Goal: Task Accomplishment & Management: Manage account settings

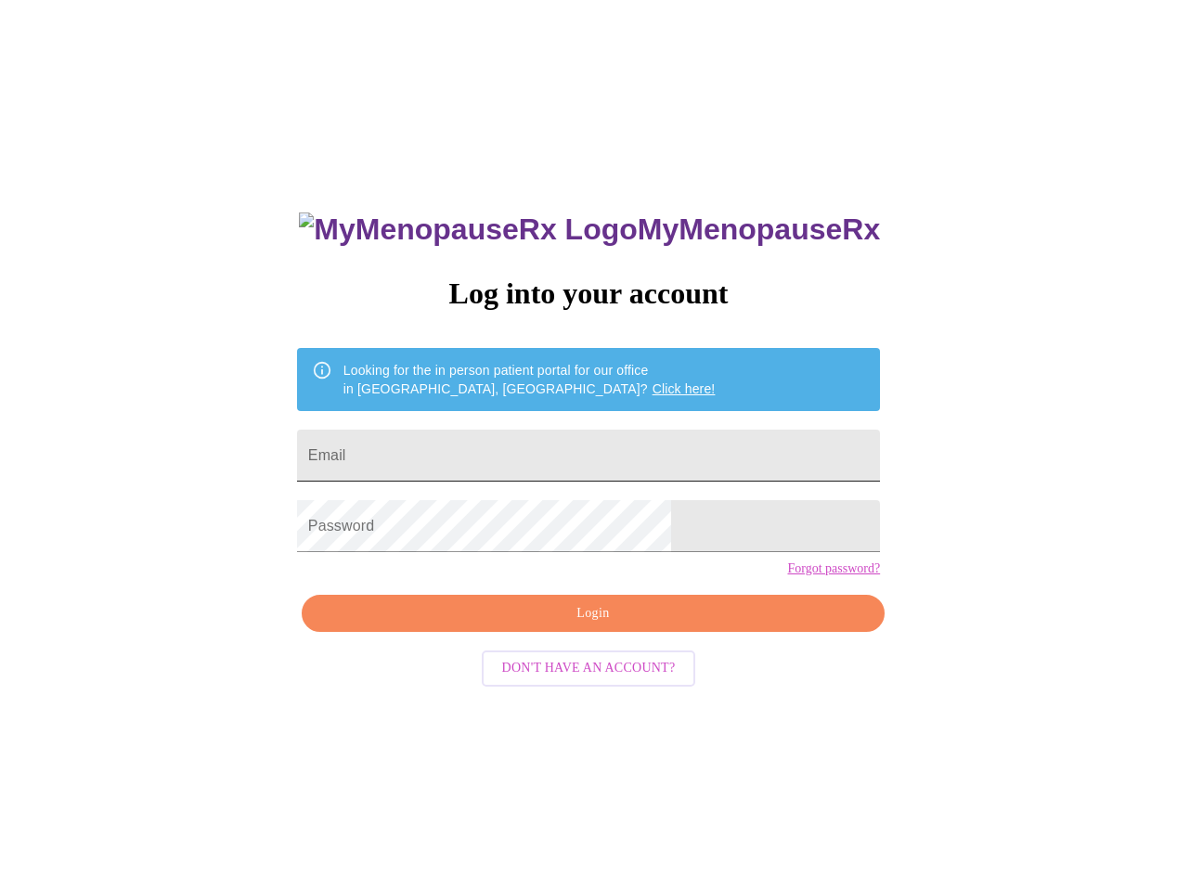
click at [515, 447] on input "Email" at bounding box center [588, 456] width 583 height 52
type input "[PERSON_NAME][EMAIL_ADDRESS][PERSON_NAME][DOMAIN_NAME]"
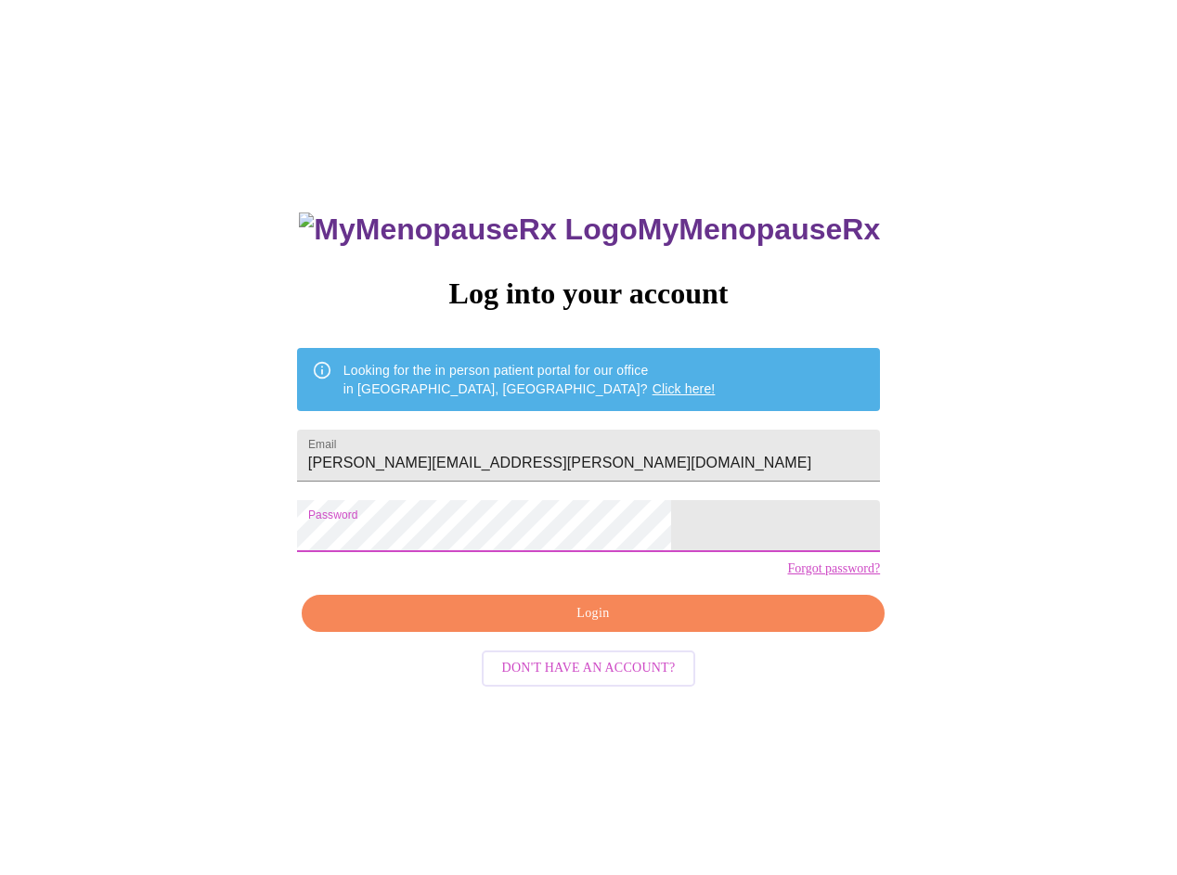
click at [588, 626] on span "Login" at bounding box center [593, 613] width 540 height 23
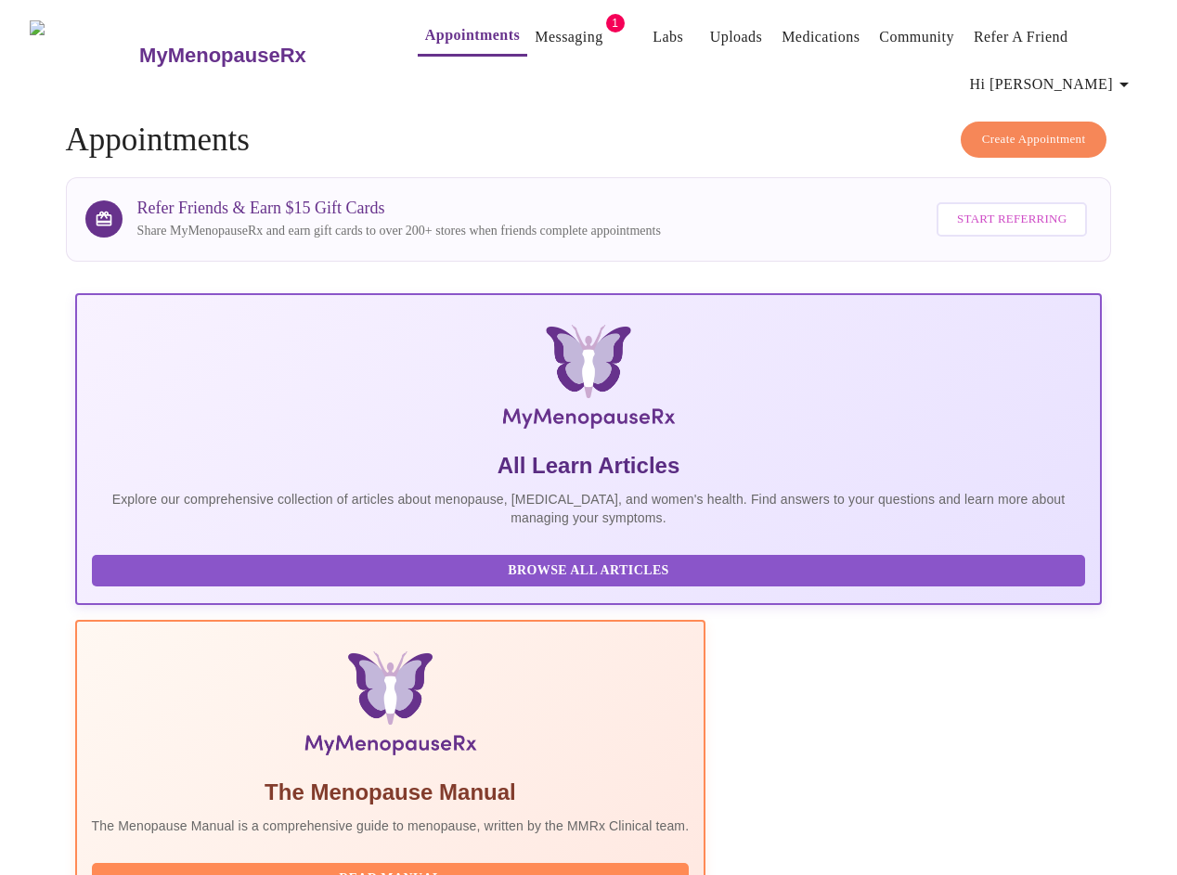
click at [535, 34] on link "Messaging" at bounding box center [569, 37] width 68 height 26
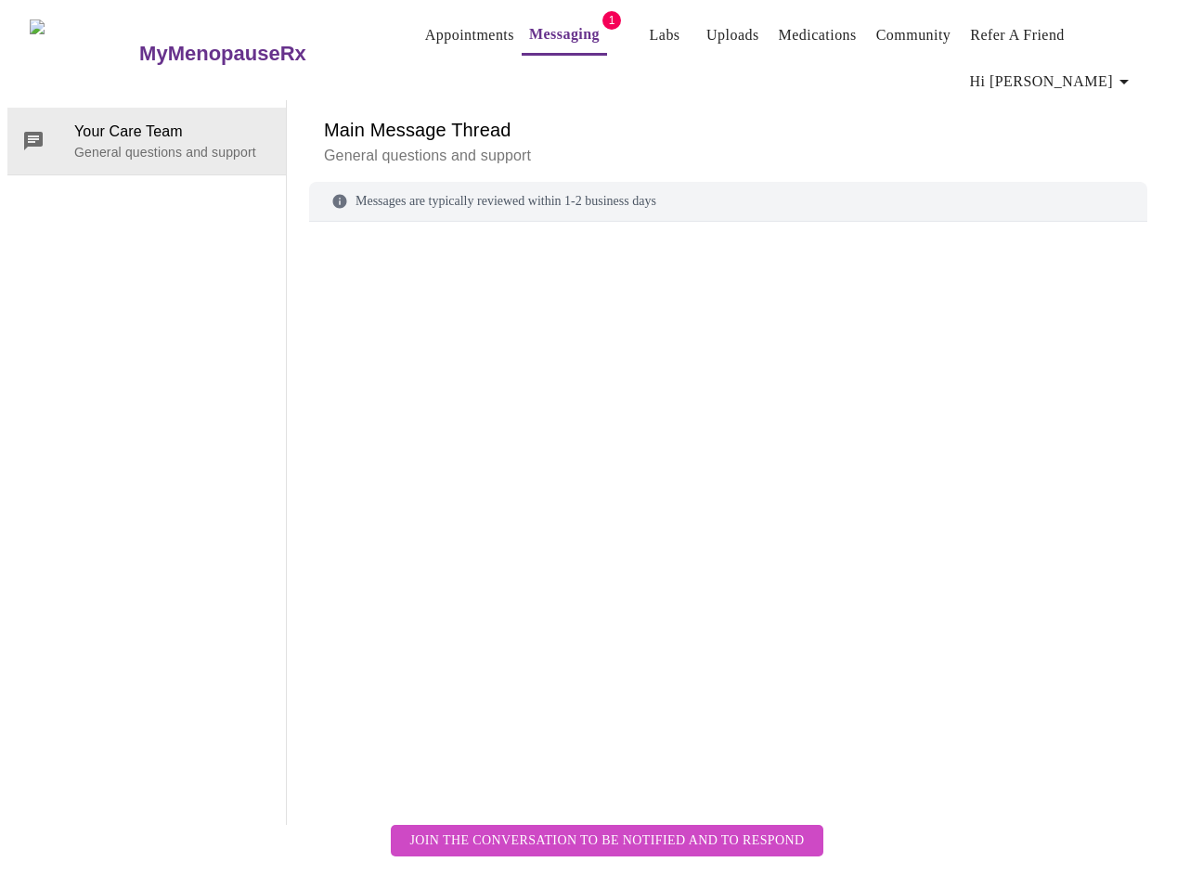
scroll to position [93, 0]
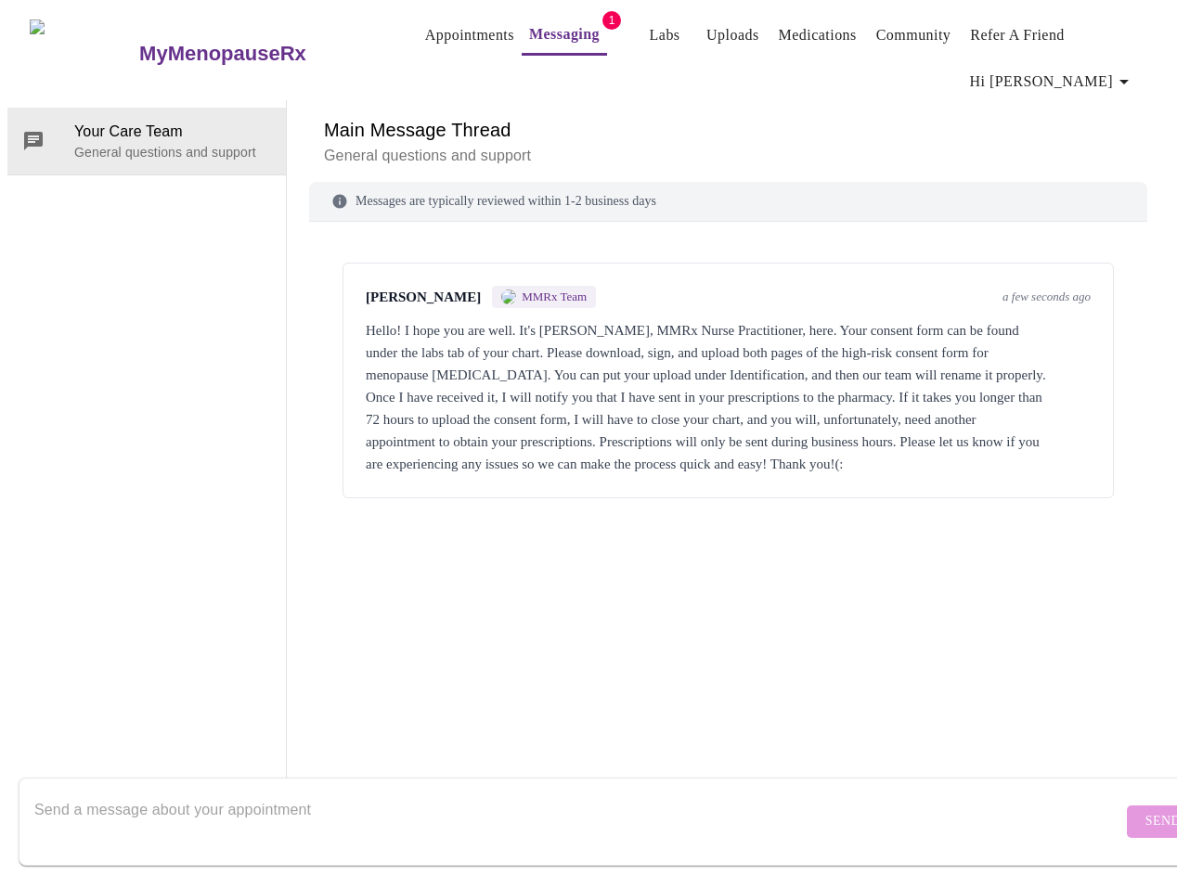
click at [721, 335] on div "Hello! I hope you are well. It's [PERSON_NAME], MMRx Nurse Practitioner, here. …" at bounding box center [728, 397] width 725 height 156
click at [650, 30] on link "Labs" at bounding box center [665, 35] width 31 height 26
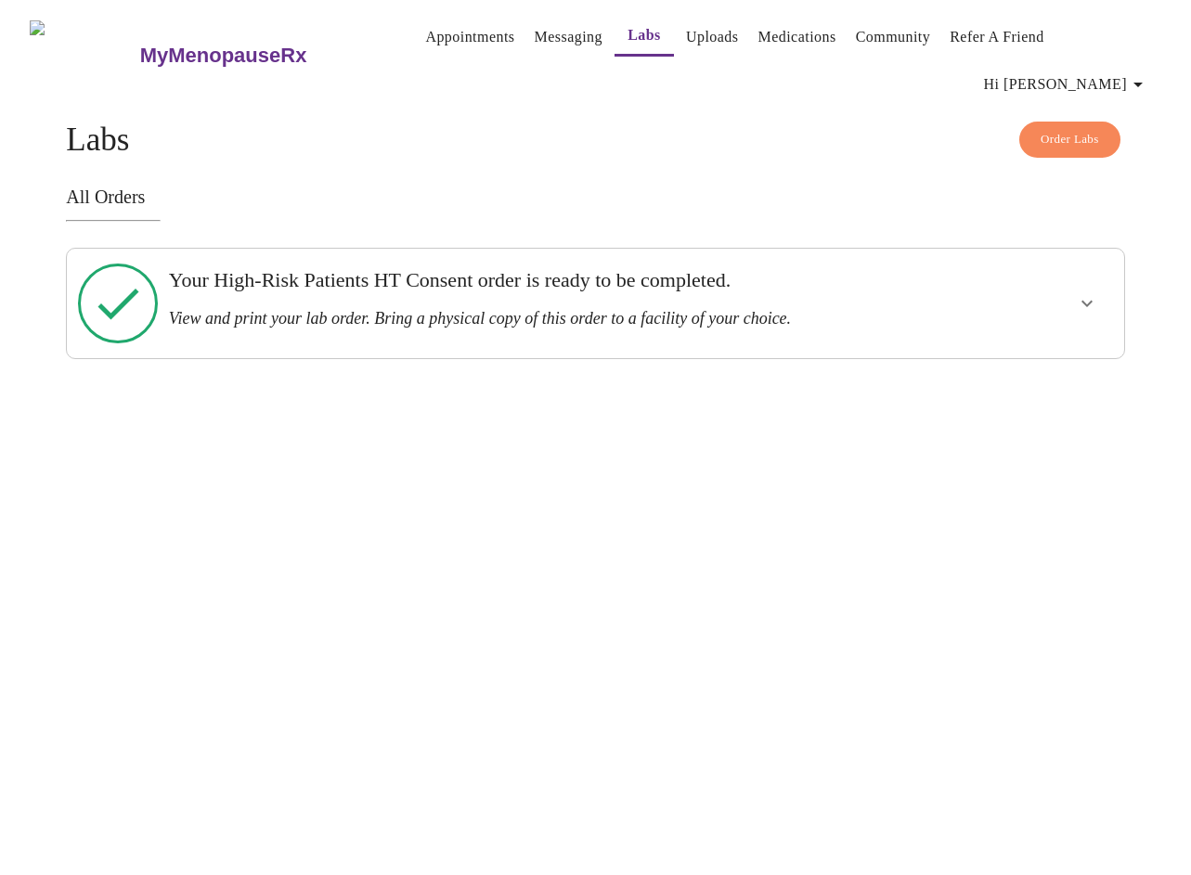
click at [1092, 292] on icon "show more" at bounding box center [1087, 303] width 22 height 22
click at [1053, 359] on span "View Order" at bounding box center [1043, 370] width 84 height 23
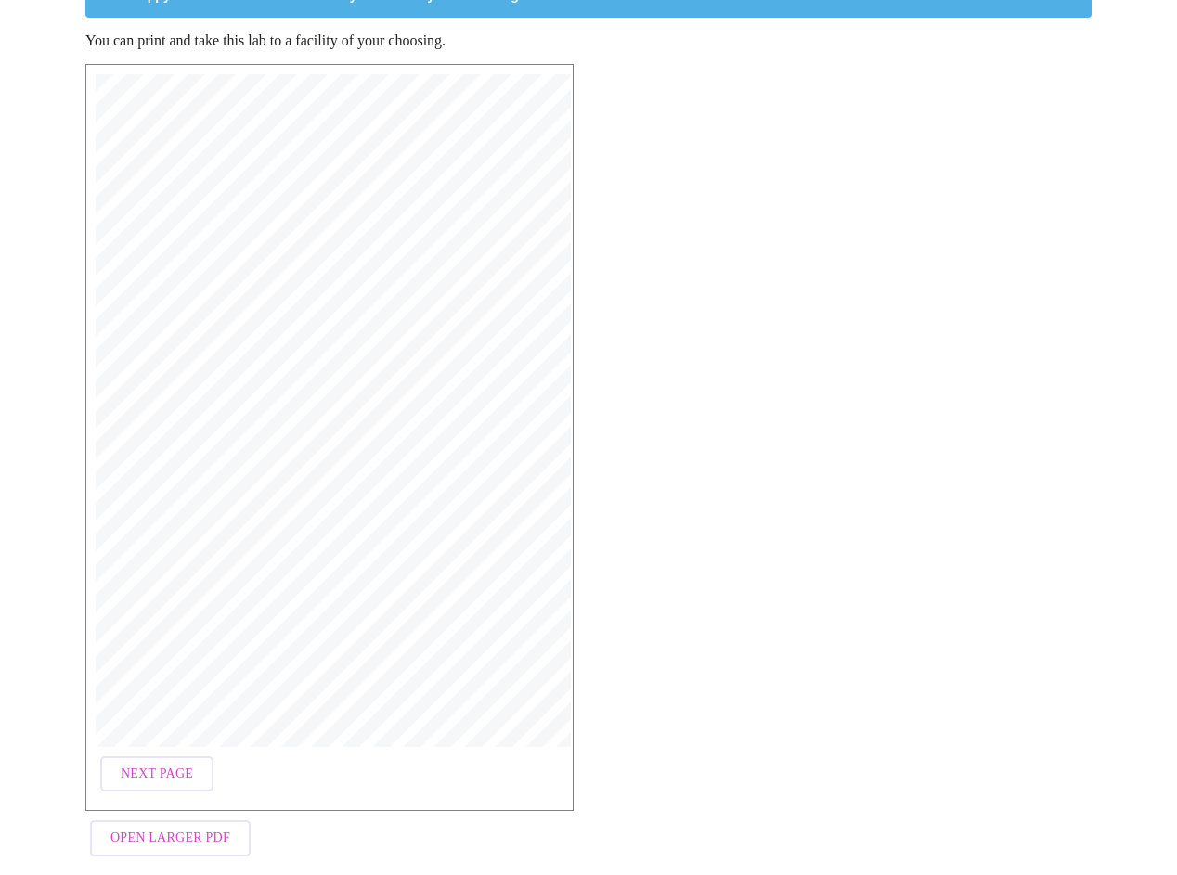
scroll to position [265, 0]
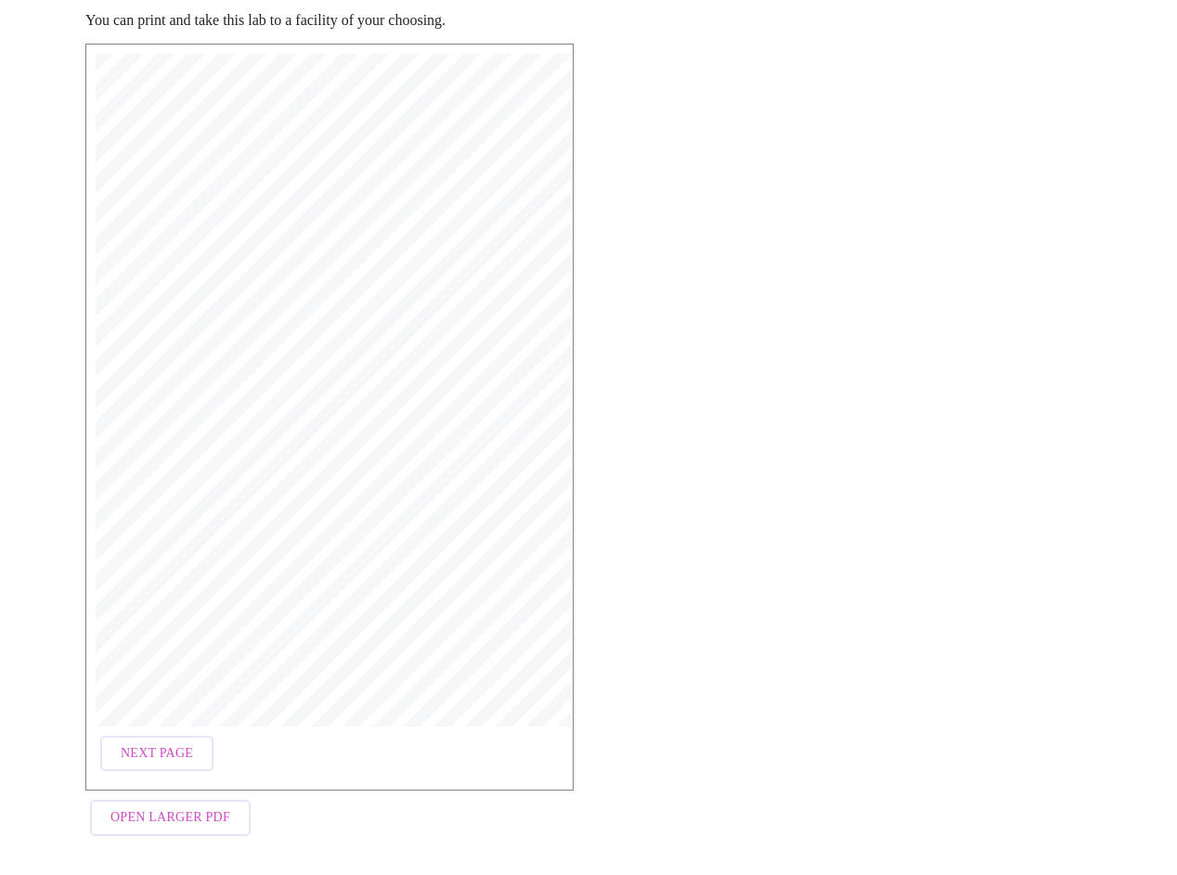
click at [165, 743] on span "Next Page" at bounding box center [157, 754] width 72 height 23
drag, startPoint x: 149, startPoint y: 802, endPoint x: 402, endPoint y: 728, distance: 263.2
click at [147, 807] on span "Open Larger PDF" at bounding box center [170, 818] width 120 height 23
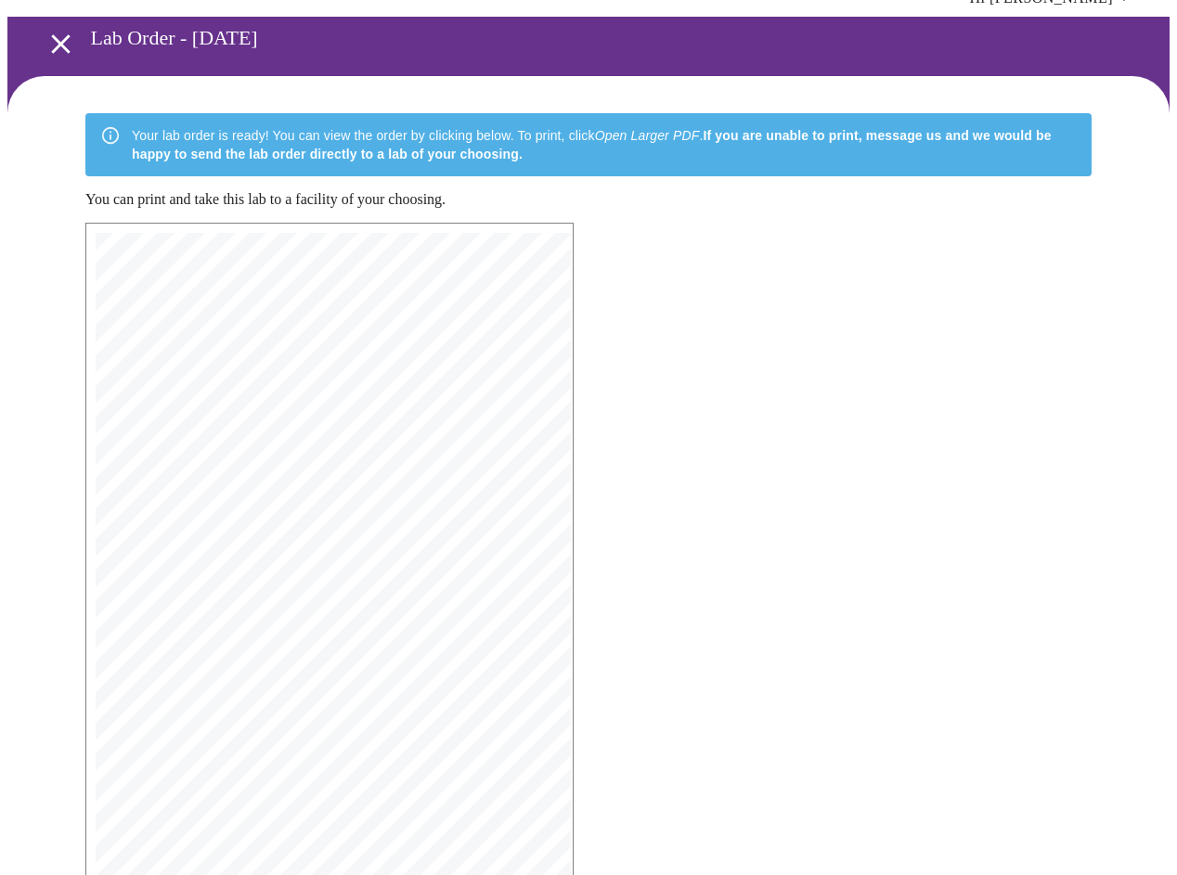
scroll to position [0, 0]
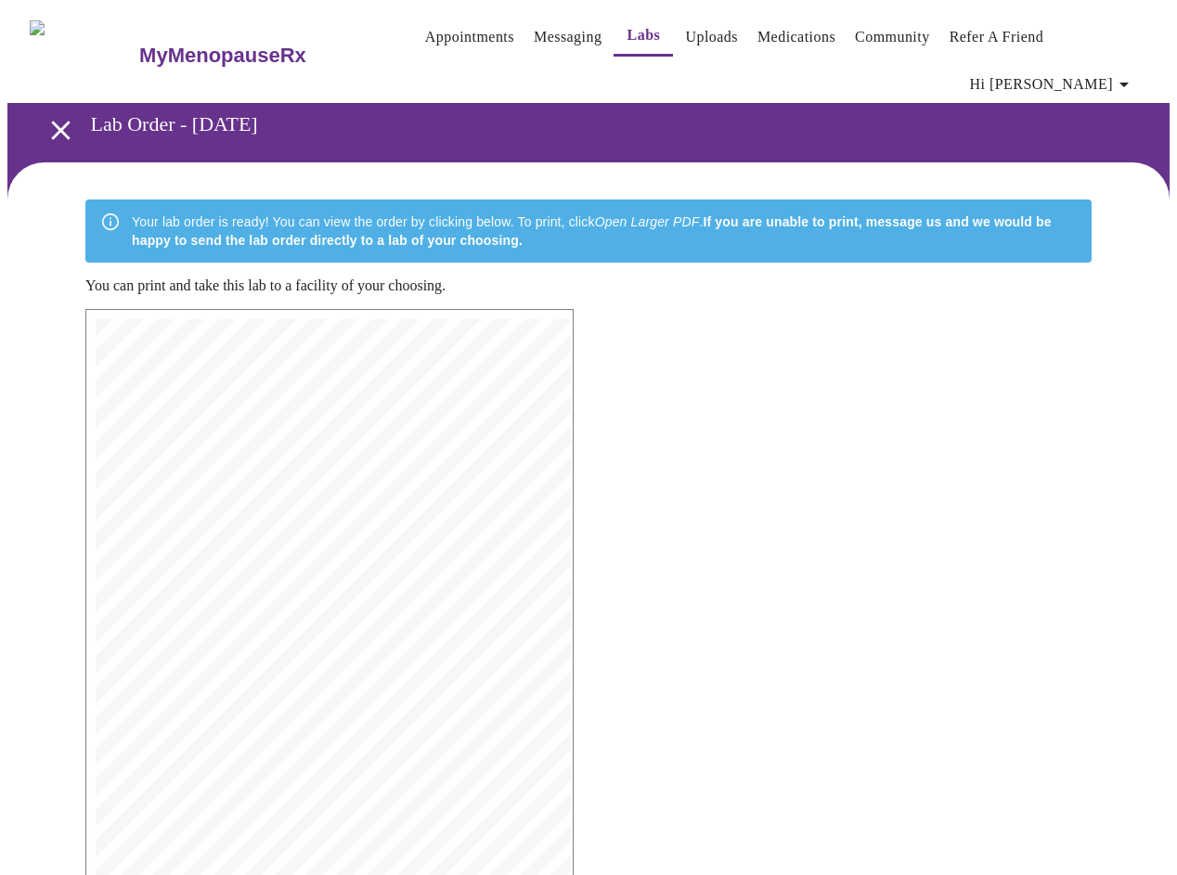
click at [534, 36] on link "Messaging" at bounding box center [568, 37] width 68 height 26
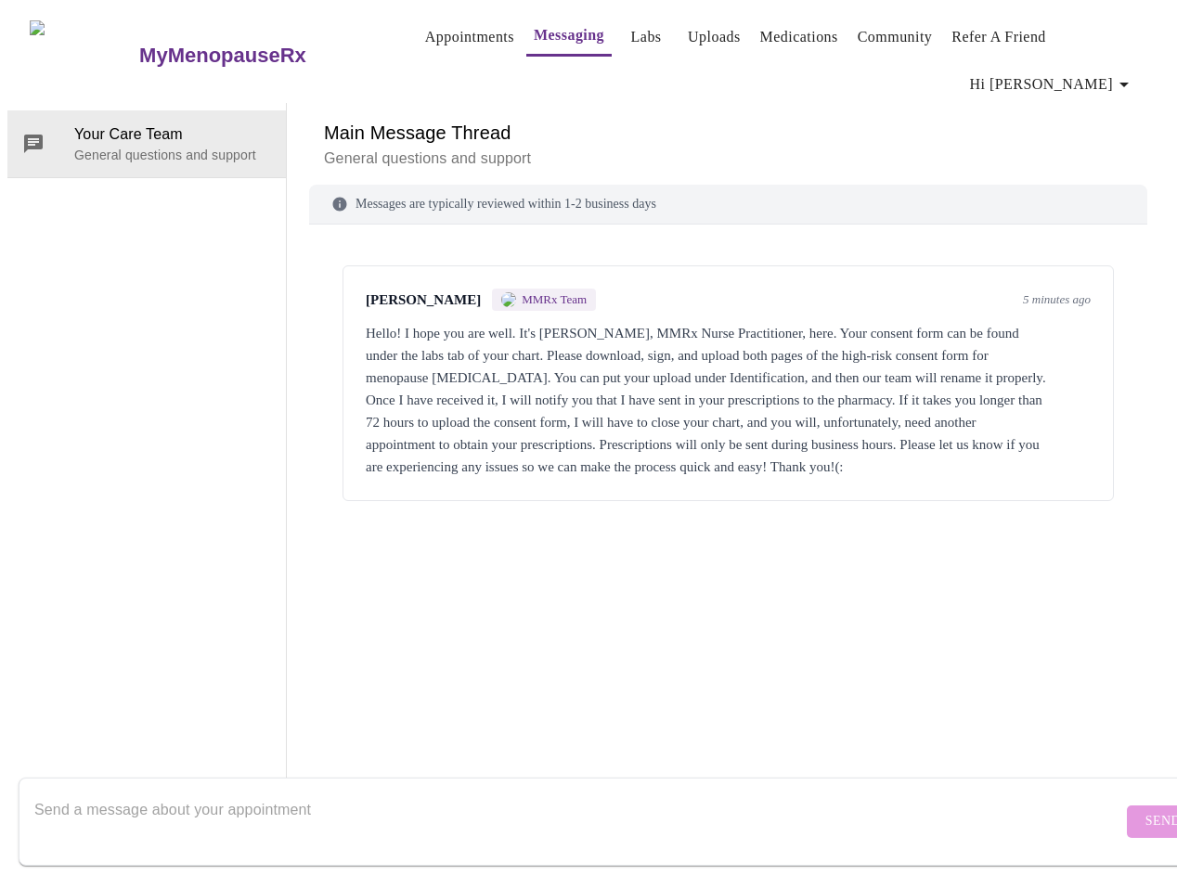
click at [700, 24] on link "Uploads" at bounding box center [714, 37] width 53 height 26
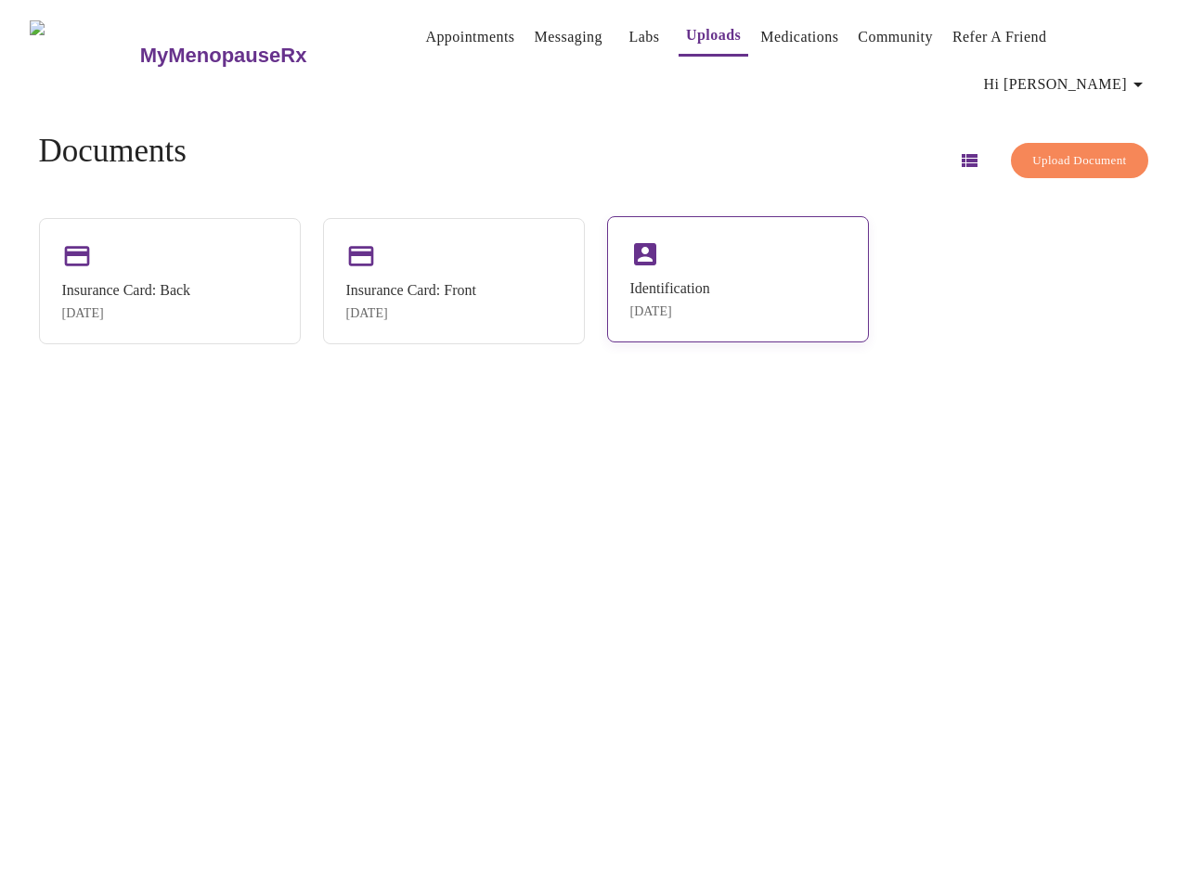
click at [728, 256] on div "Identification [DATE]" at bounding box center [738, 279] width 262 height 126
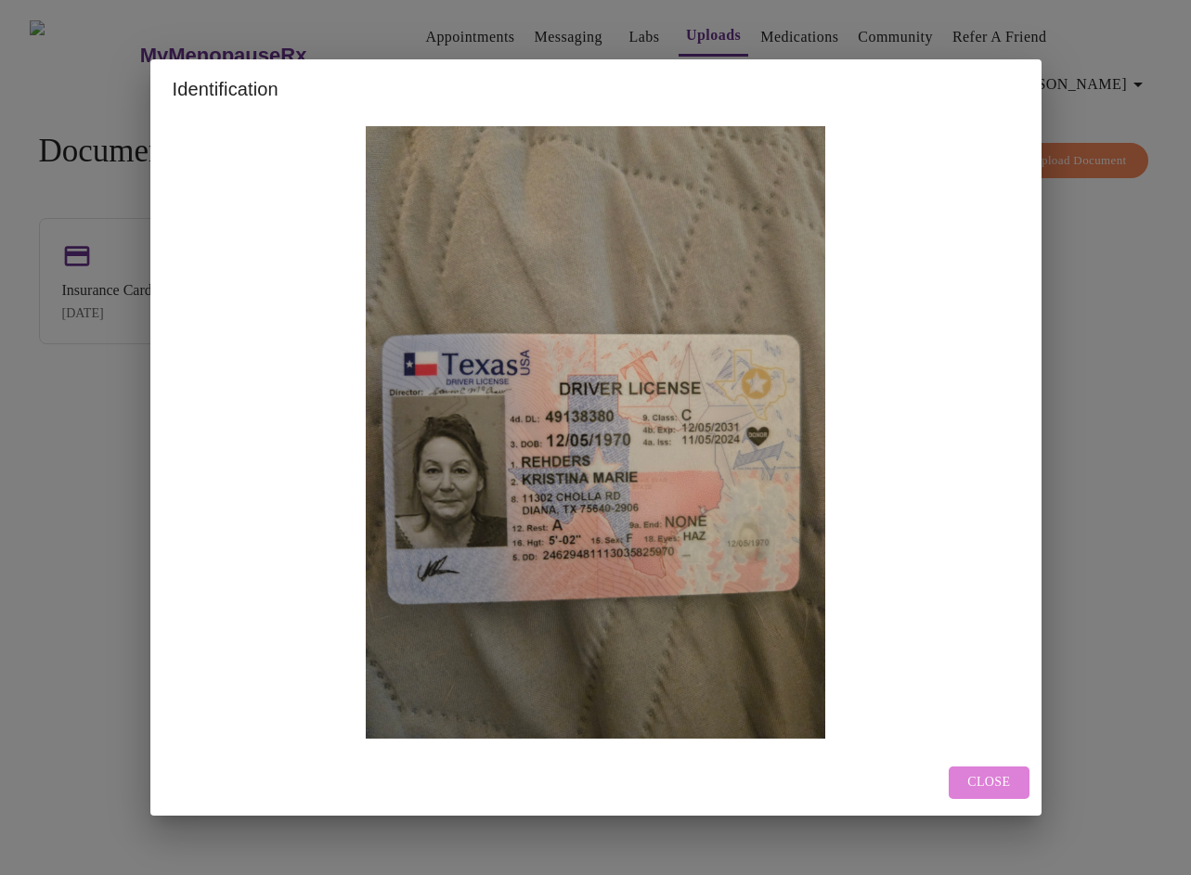
drag, startPoint x: 983, startPoint y: 787, endPoint x: 1070, endPoint y: 733, distance: 102.5
click at [983, 785] on span "Close" at bounding box center [988, 782] width 43 height 23
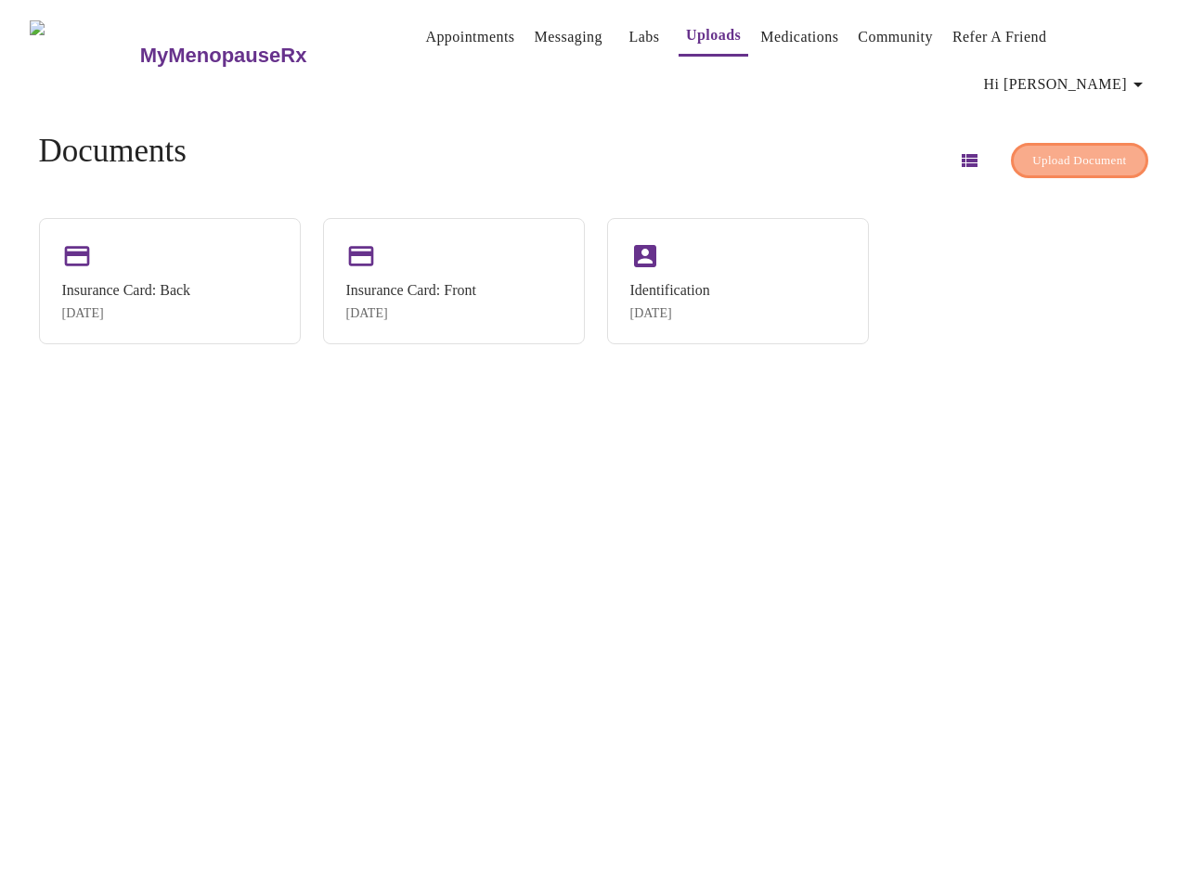
click at [1061, 150] on span "Upload Document" at bounding box center [1079, 160] width 94 height 21
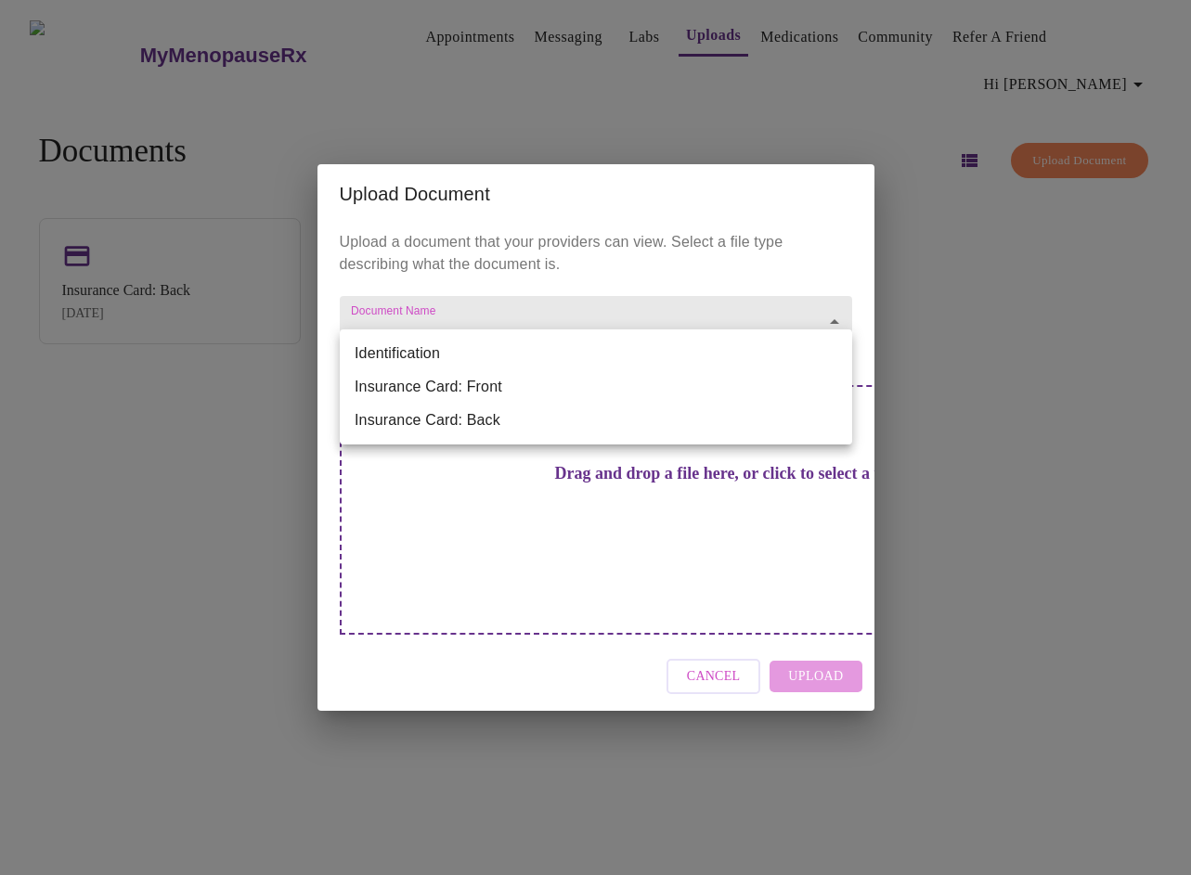
click at [530, 344] on body "MyMenopauseRx Appointments Messaging Labs Uploads Medications Community Refer a…" at bounding box center [595, 444] width 1176 height 875
click at [446, 342] on li "Identification" at bounding box center [596, 353] width 512 height 33
type input "Identification"
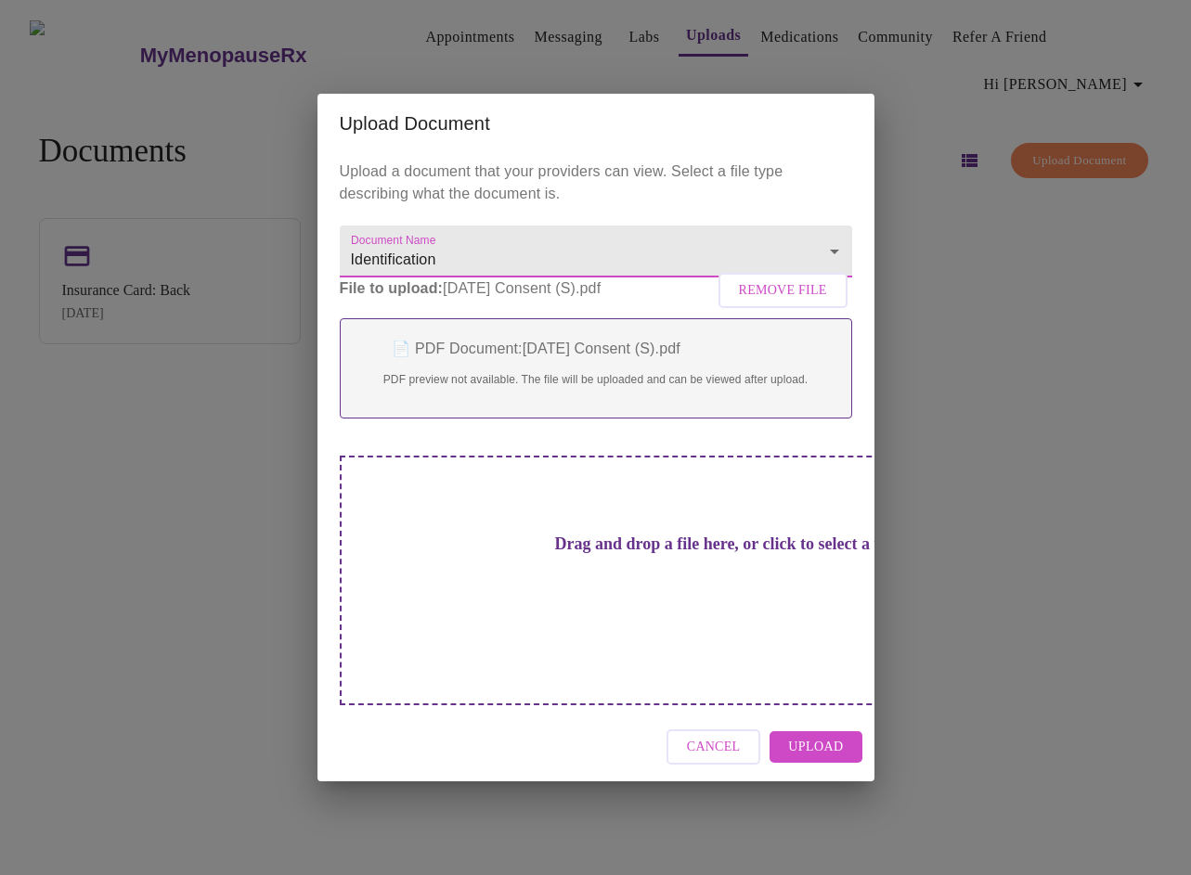
click at [808, 736] on span "Upload" at bounding box center [815, 747] width 55 height 23
